Goal: Find specific page/section: Find specific page/section

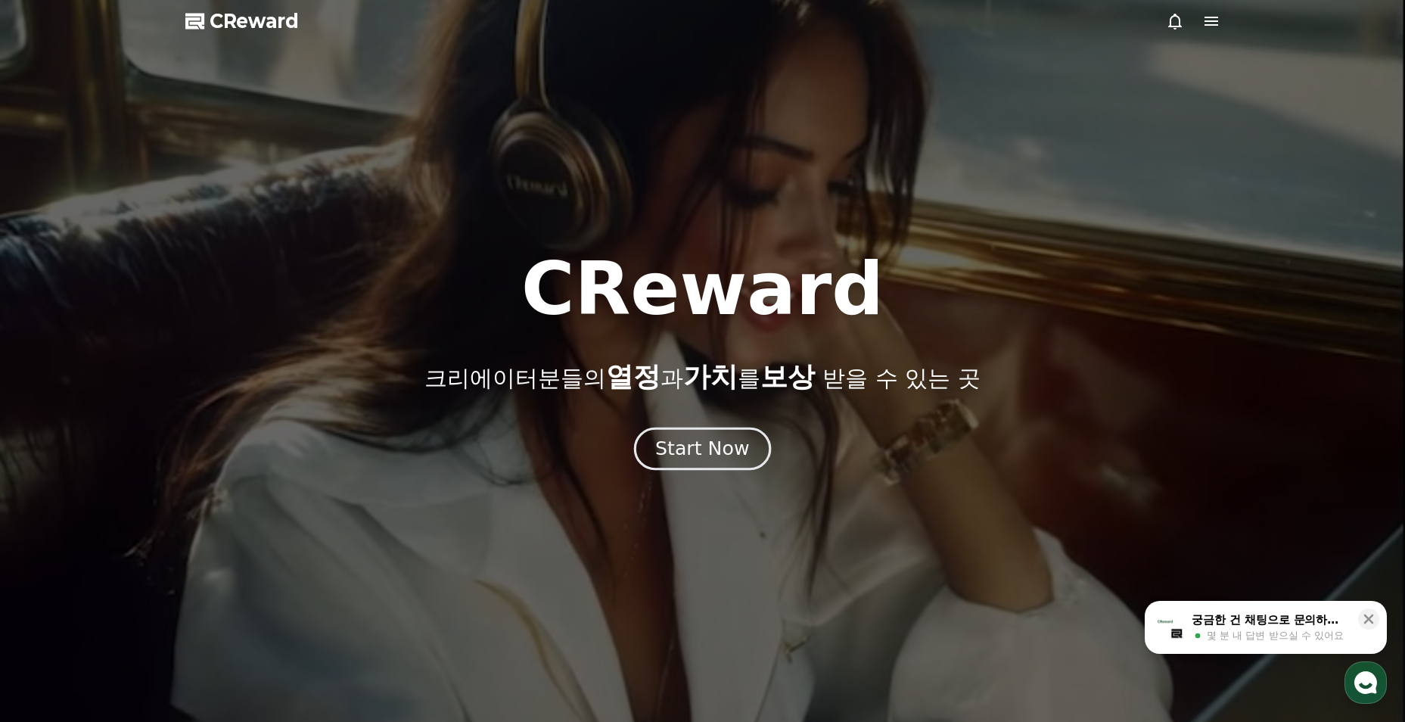
click at [721, 465] on button "Start Now" at bounding box center [702, 448] width 137 height 43
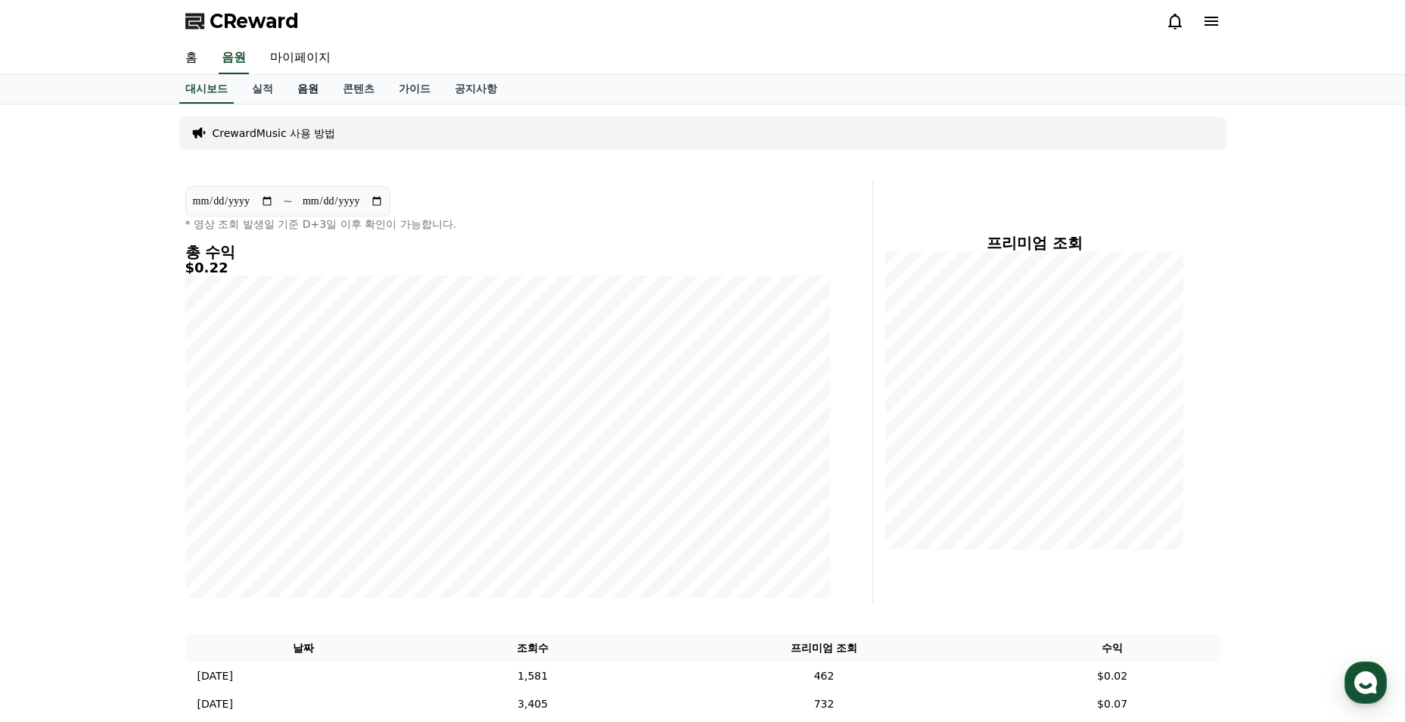
click at [297, 95] on link "음원" at bounding box center [307, 89] width 45 height 29
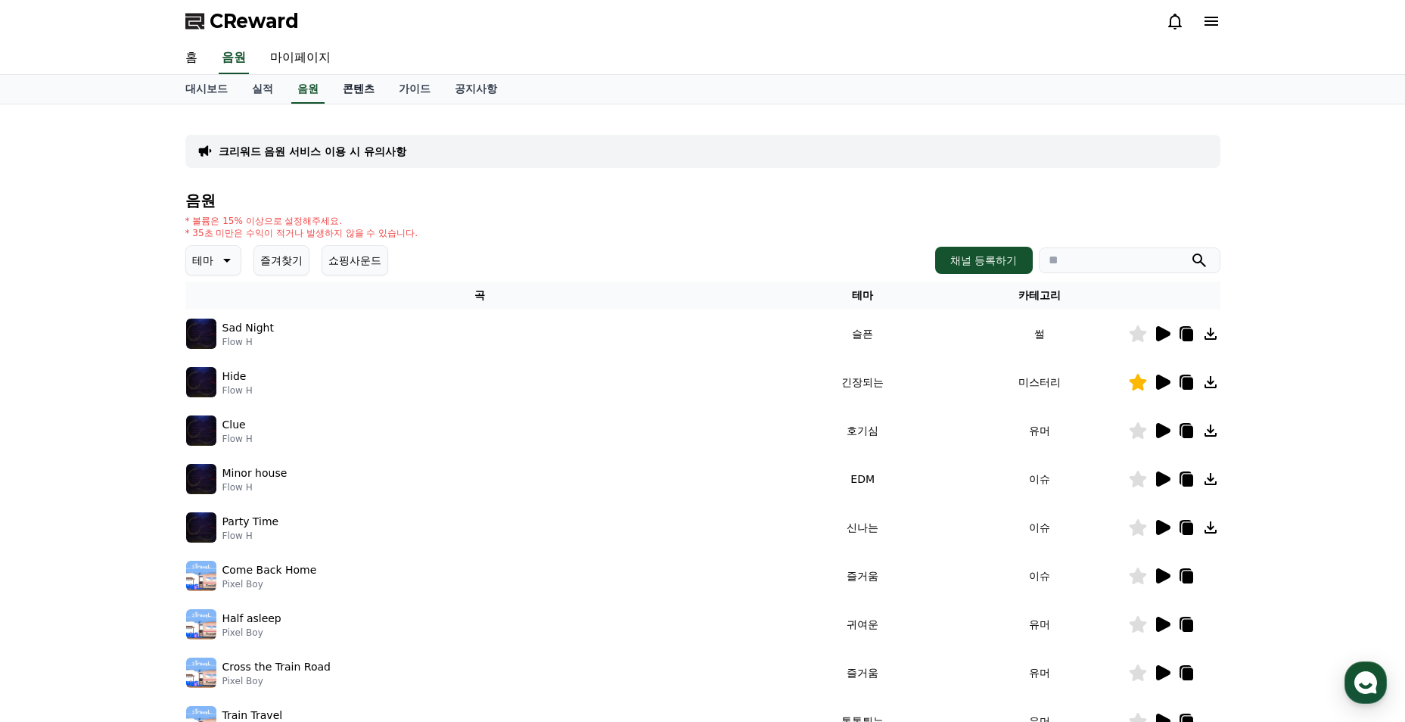
click at [346, 95] on link "콘텐츠" at bounding box center [359, 89] width 56 height 29
click at [358, 94] on link "콘텐츠" at bounding box center [359, 89] width 44 height 29
